Goal: Transaction & Acquisition: Purchase product/service

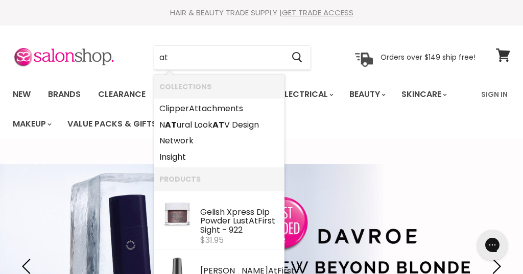
type input "a"
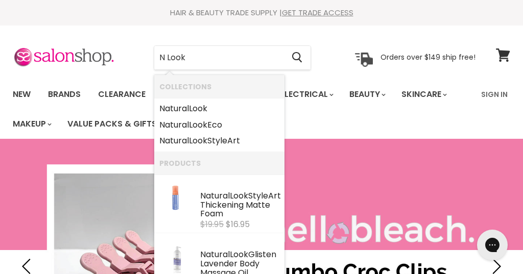
type input "N Look"
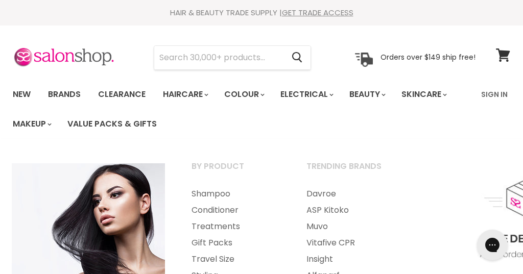
click at [197, 101] on link "Haircare" at bounding box center [184, 94] width 59 height 21
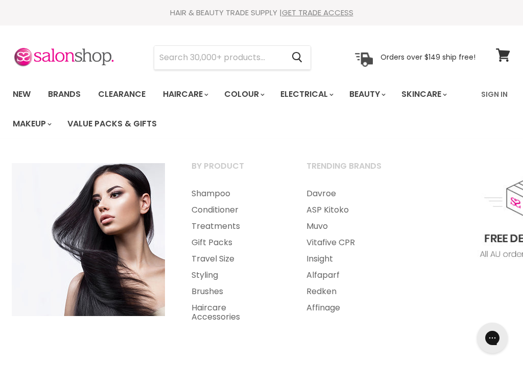
click at [254, 56] on input "Search" at bounding box center [218, 57] width 129 height 23
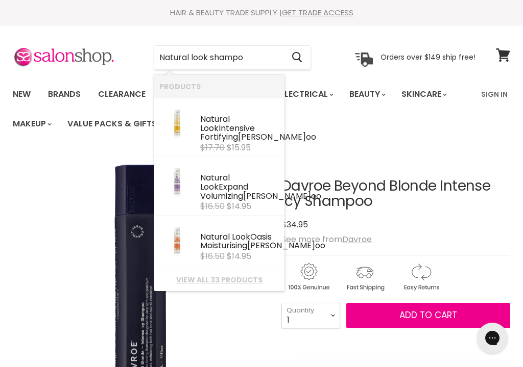
type input "Natural look shampoo"
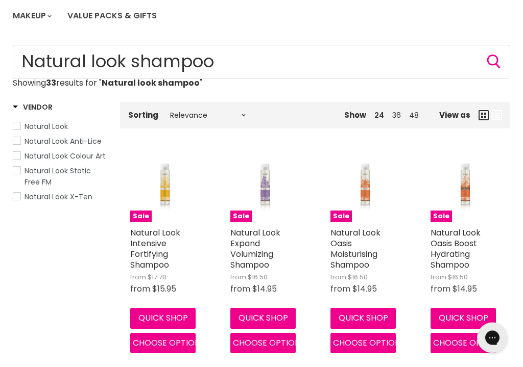
scroll to position [108, 0]
click at [14, 122] on span "Natural Look" at bounding box center [16, 125] width 7 height 7
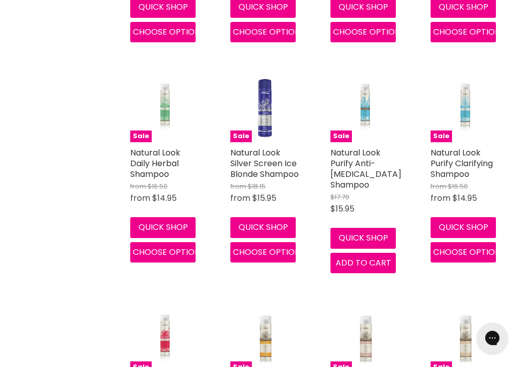
scroll to position [423, 0]
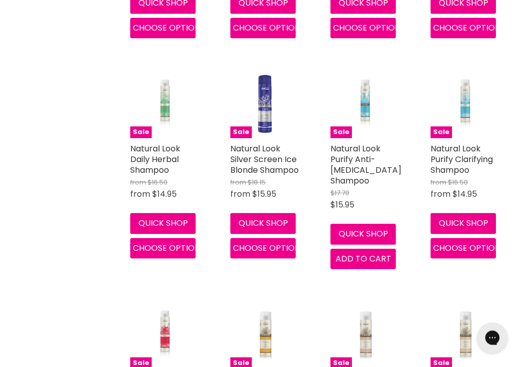
click at [462, 189] on span "$14.95" at bounding box center [464, 195] width 24 height 12
click at [460, 252] on button "Choose options" at bounding box center [462, 249] width 65 height 20
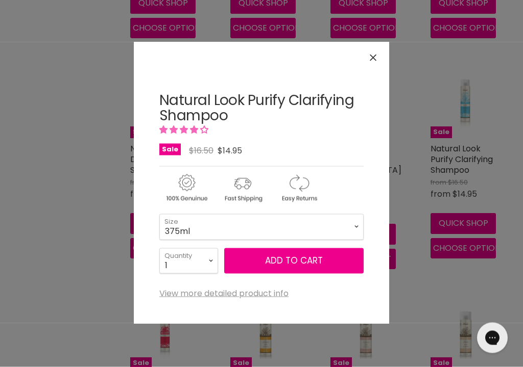
scroll to position [424, 0]
click at [357, 231] on select "375ml 1 Litre" at bounding box center [261, 227] width 204 height 26
select select "1 Litre"
click at [365, 65] on button "Close" at bounding box center [373, 58] width 22 height 22
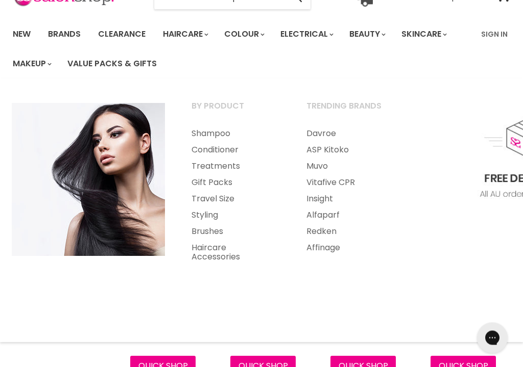
scroll to position [62, 0]
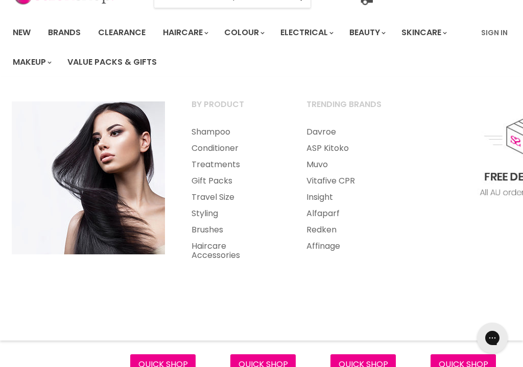
click at [207, 38] on link "Haircare" at bounding box center [184, 32] width 59 height 21
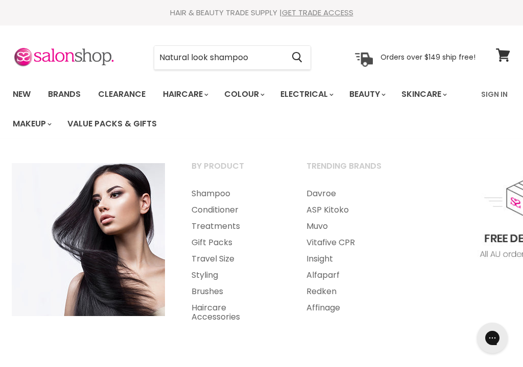
click at [267, 59] on input "Natural look shampoo" at bounding box center [218, 57] width 129 height 23
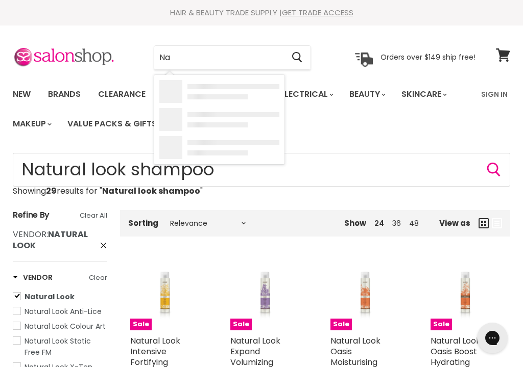
type input "N"
type input "Ju"
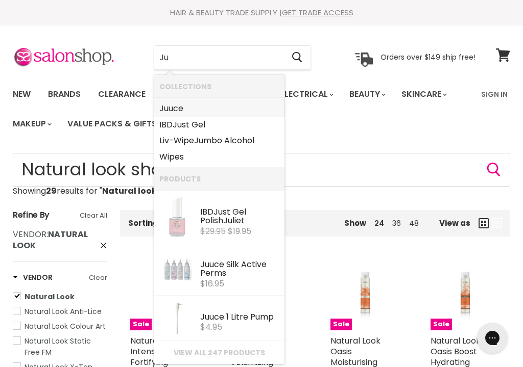
click at [177, 108] on link "Ju uce" at bounding box center [219, 109] width 120 height 16
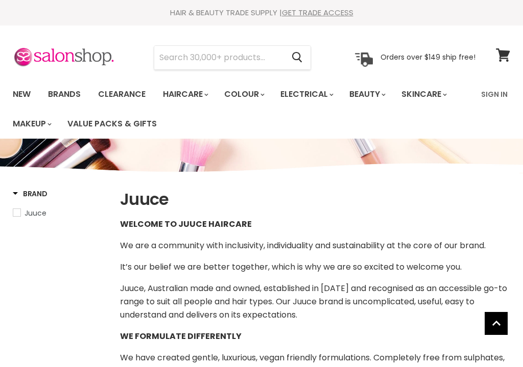
select select "manual"
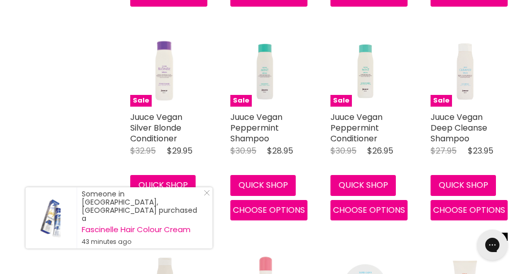
scroll to position [1333, 0]
